Goal: Task Accomplishment & Management: Manage account settings

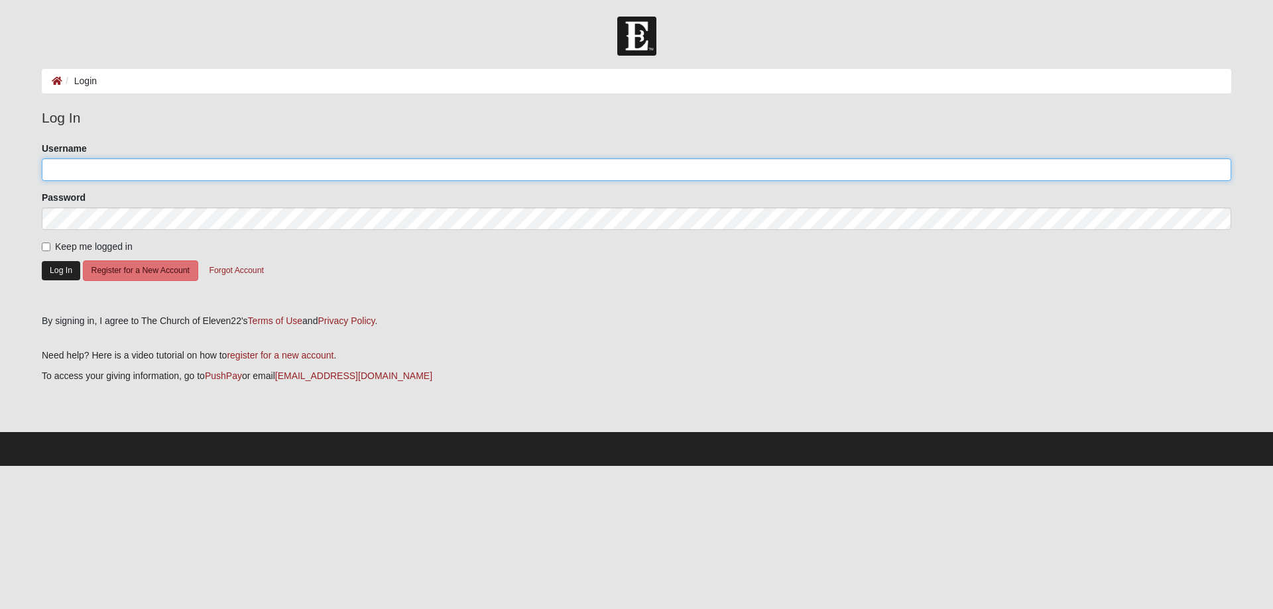
type input "[DEMOGRAPHIC_DATA]"
click at [62, 271] on button "Log In" at bounding box center [61, 270] width 38 height 19
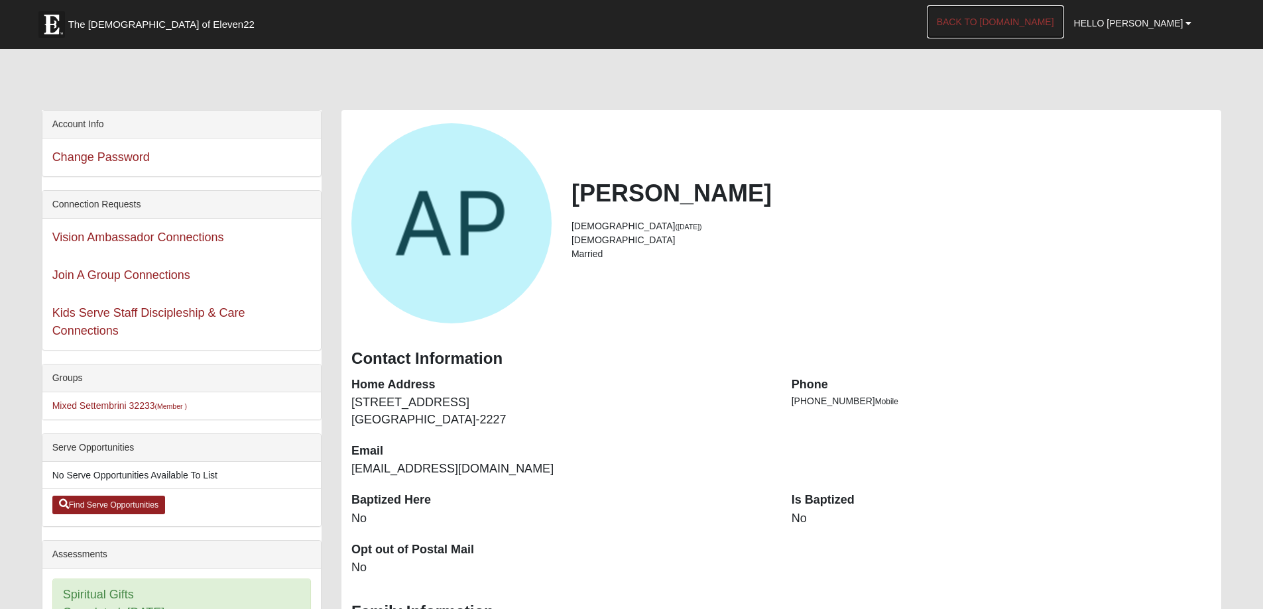
click at [1054, 23] on link "Back to [DOMAIN_NAME]" at bounding box center [995, 21] width 137 height 33
